Goal: Information Seeking & Learning: Learn about a topic

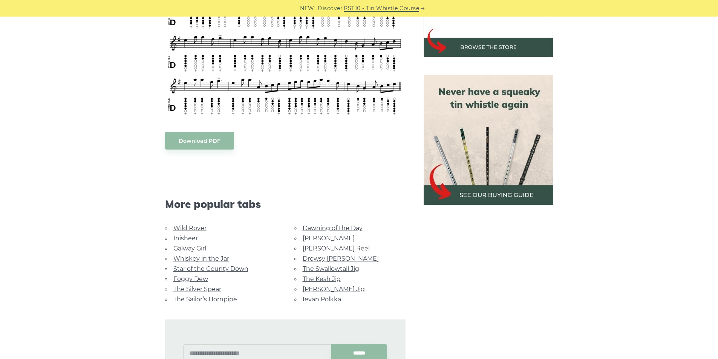
scroll to position [302, 0]
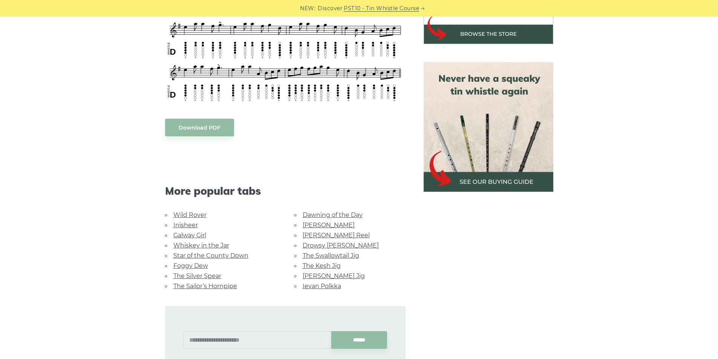
click at [184, 212] on link "Wild Rover" at bounding box center [189, 215] width 33 height 7
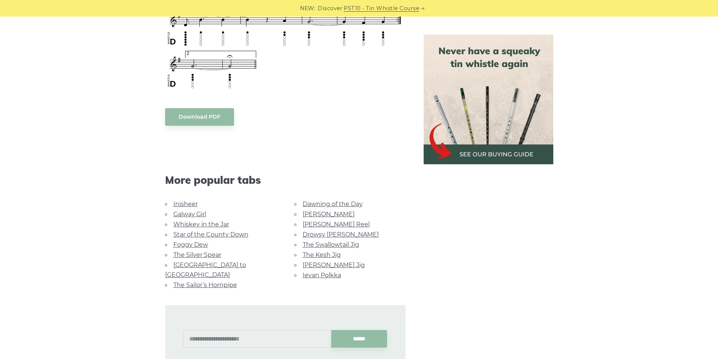
scroll to position [679, 0]
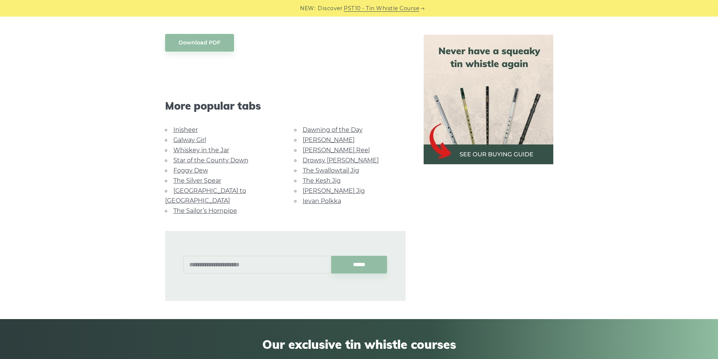
click at [193, 149] on link "Whiskey in the Jar" at bounding box center [201, 150] width 56 height 7
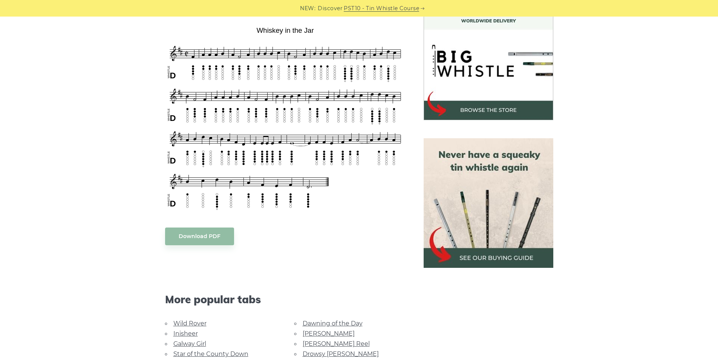
scroll to position [226, 0]
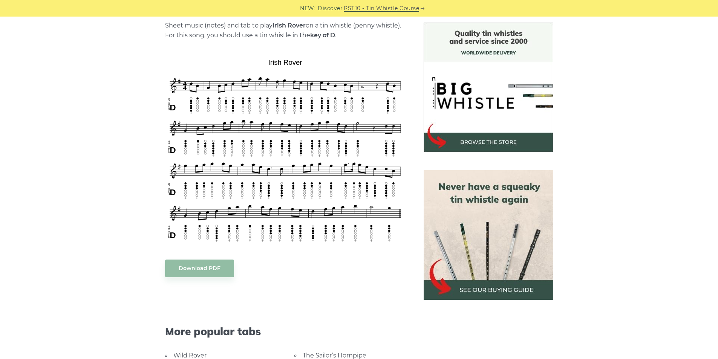
scroll to position [189, 0]
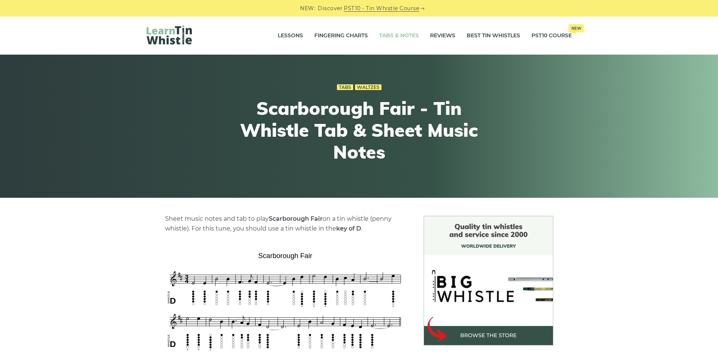
click at [400, 35] on link "Tabs & Notes" at bounding box center [399, 35] width 40 height 19
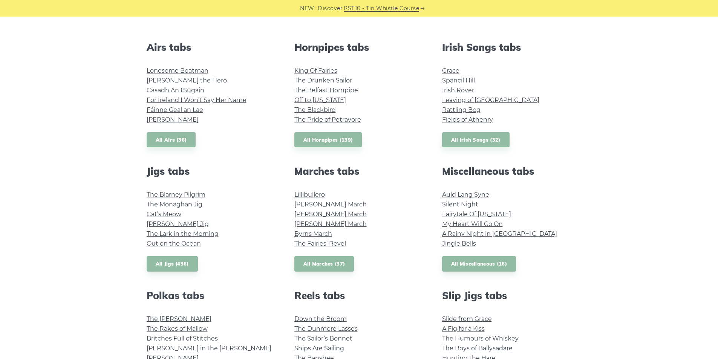
scroll to position [189, 0]
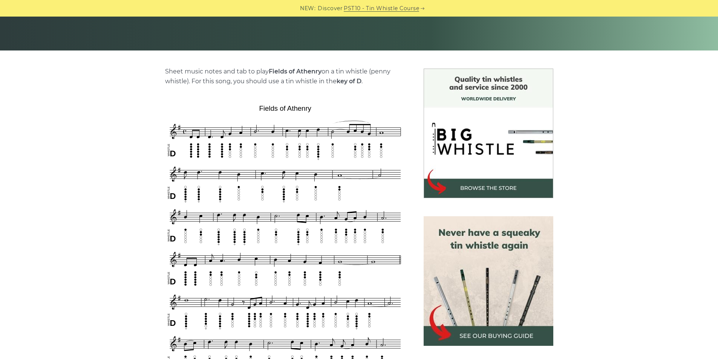
scroll to position [189, 0]
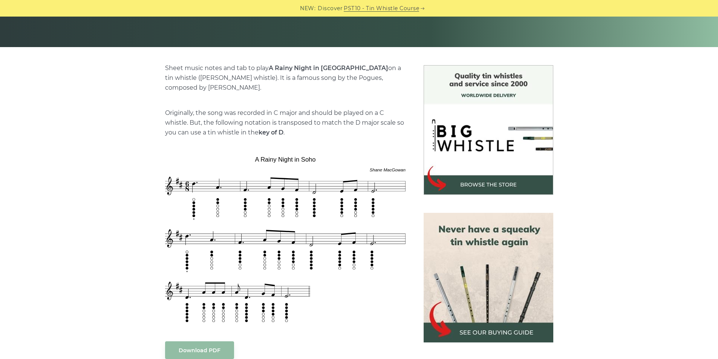
scroll to position [189, 0]
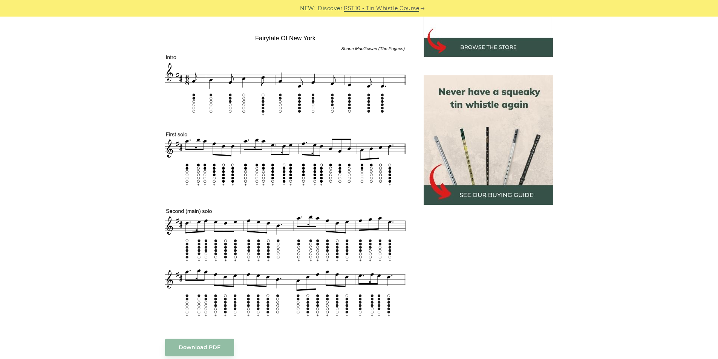
scroll to position [302, 0]
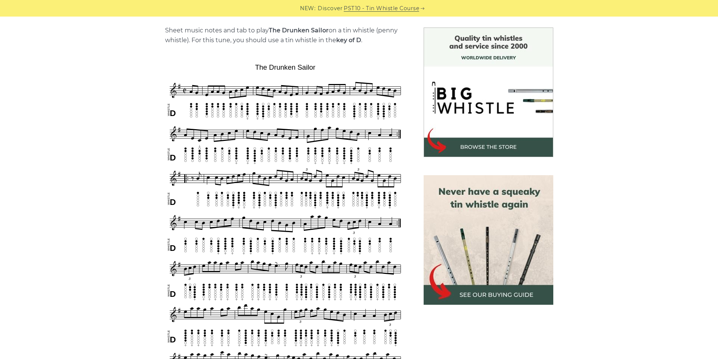
scroll to position [226, 0]
